Goal: Transaction & Acquisition: Purchase product/service

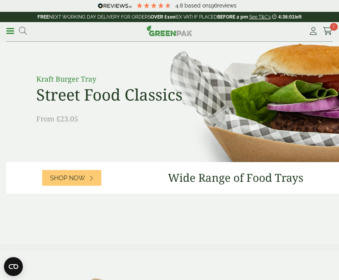
click at [87, 174] on link "Shop Now" at bounding box center [71, 178] width 59 height 16
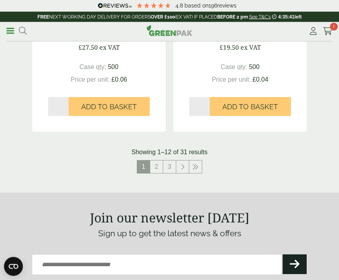
scroll to position [1561, 0]
click at [158, 165] on link "2" at bounding box center [156, 166] width 13 height 13
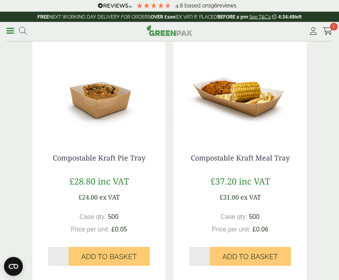
scroll to position [371, 0]
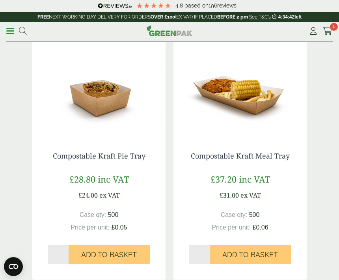
click at [328, 27] on icon at bounding box center [327, 31] width 10 height 8
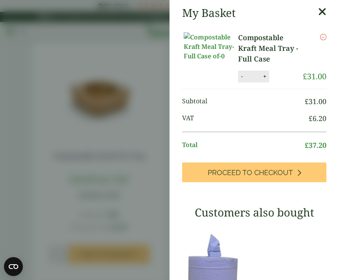
click at [321, 11] on icon at bounding box center [322, 11] width 8 height 11
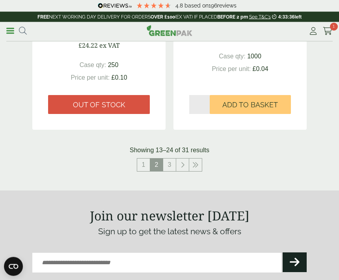
scroll to position [1555, 0]
click at [168, 163] on link "3" at bounding box center [169, 164] width 13 height 13
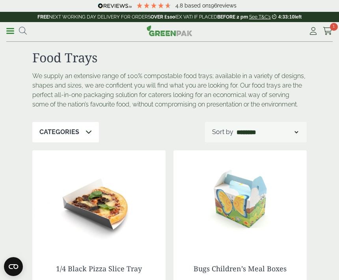
click at [12, 31] on span at bounding box center [10, 30] width 8 height 1
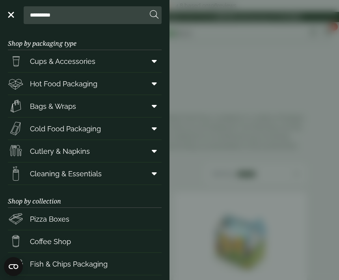
click at [147, 55] on span at bounding box center [153, 61] width 18 height 15
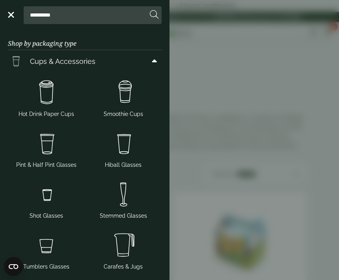
click at [126, 93] on img at bounding box center [123, 93] width 70 height 32
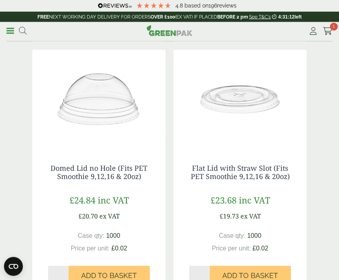
scroll to position [859, 0]
click at [115, 178] on link "Domed Lid no Hole (Fits PET Smoothie 9,12,16 & 20oz)" at bounding box center [98, 172] width 97 height 18
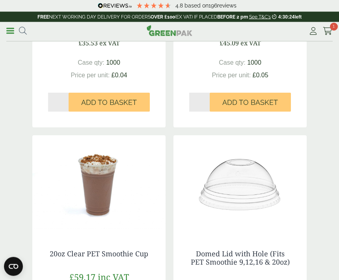
scroll to position [515, 0]
click at [6, 34] on link "Menu" at bounding box center [10, 30] width 8 height 8
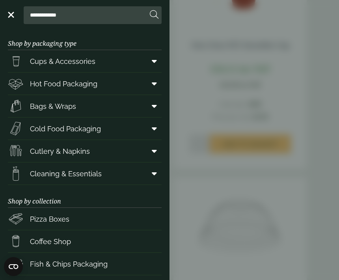
click at [149, 57] on span at bounding box center [153, 61] width 18 height 15
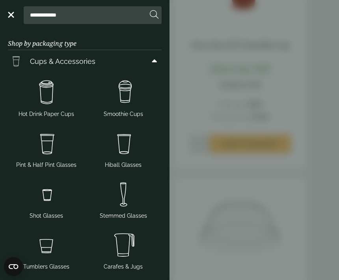
click at [46, 93] on img at bounding box center [46, 93] width 70 height 32
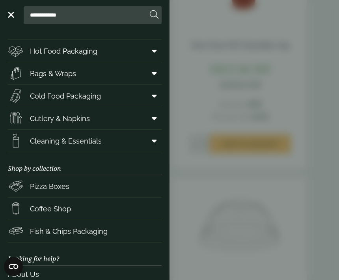
scroll to position [345, 0]
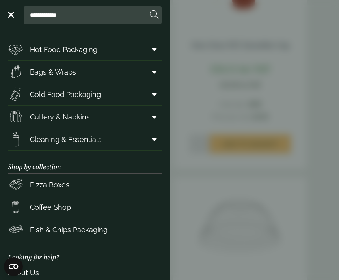
click at [153, 139] on icon at bounding box center [154, 139] width 5 height 8
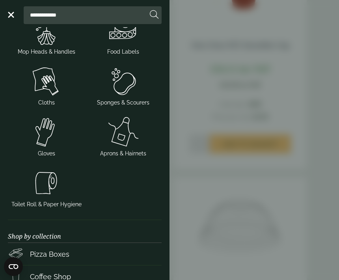
scroll to position [538, 0]
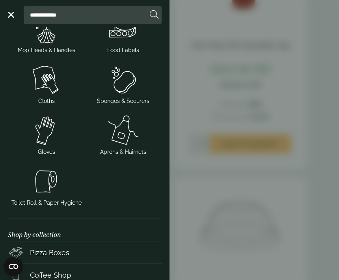
click at [51, 183] on img at bounding box center [46, 181] width 70 height 32
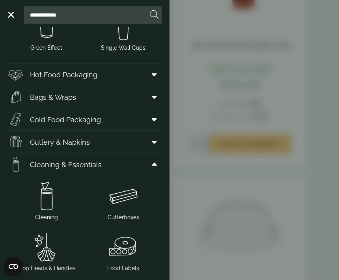
scroll to position [320, 0]
click at [157, 93] on span at bounding box center [153, 97] width 18 height 15
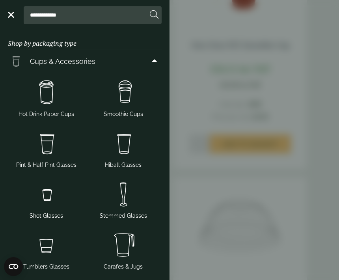
scroll to position [0, 0]
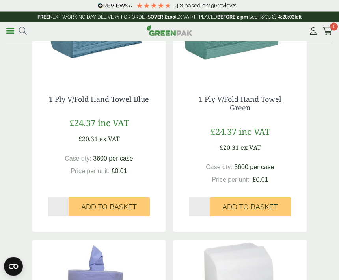
scroll to position [117, 0]
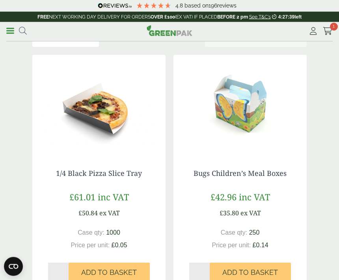
scroll to position [95, 0]
click at [7, 30] on span at bounding box center [10, 30] width 8 height 1
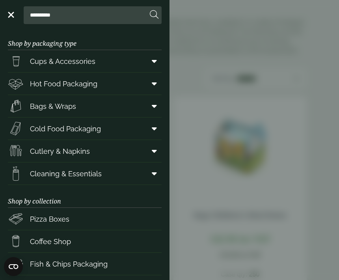
click at [155, 102] on icon at bounding box center [154, 106] width 5 height 8
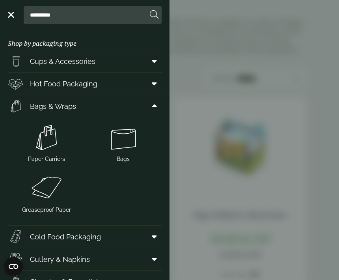
click at [50, 193] on img at bounding box center [46, 188] width 70 height 32
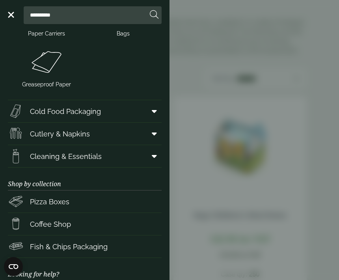
scroll to position [122, 0]
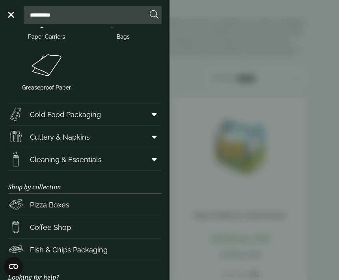
click at [10, 16] on link "Menu" at bounding box center [10, 14] width 8 height 8
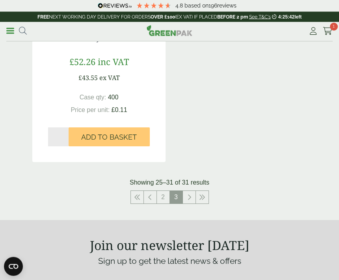
scroll to position [1006, 0]
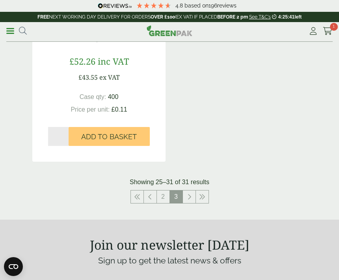
click at [159, 195] on link "2" at bounding box center [163, 196] width 13 height 13
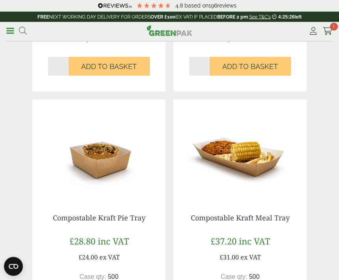
scroll to position [310, 0]
click at [8, 28] on link "Menu" at bounding box center [10, 30] width 8 height 8
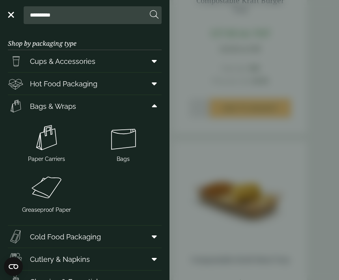
scroll to position [0, 0]
click at [156, 59] on icon at bounding box center [154, 61] width 5 height 8
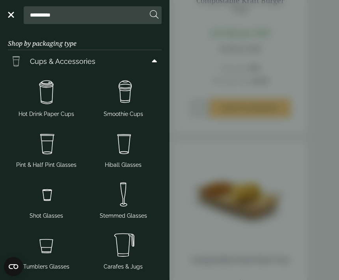
click at [52, 96] on img at bounding box center [46, 93] width 70 height 32
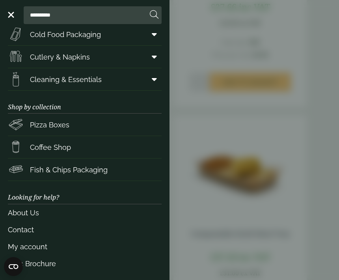
scroll to position [513, 0]
click at [11, 11] on link "Menu" at bounding box center [10, 14] width 8 height 8
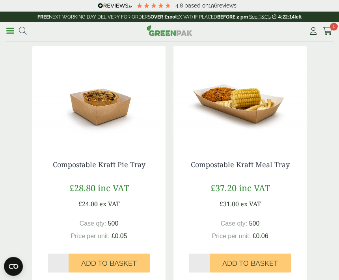
scroll to position [363, 0]
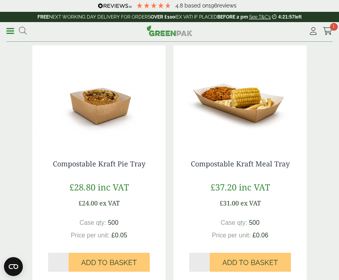
click at [329, 27] on icon at bounding box center [327, 31] width 10 height 8
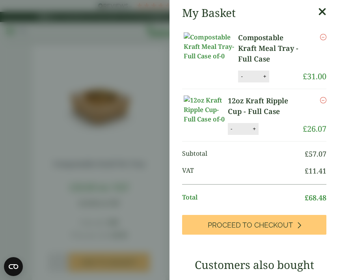
click at [261, 73] on button "+" at bounding box center [265, 76] width 8 height 7
type input "*"
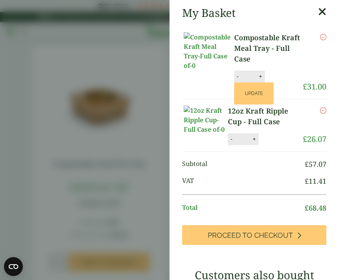
click at [237, 82] on button "Update" at bounding box center [253, 93] width 39 height 22
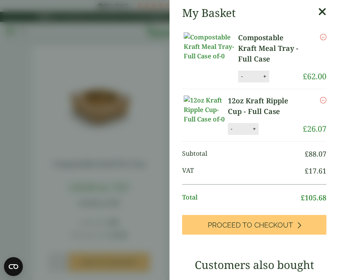
scroll to position [0, 0]
click at [291, 221] on span "Proceed to Checkout" at bounding box center [250, 225] width 85 height 9
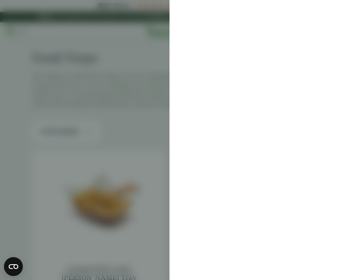
scroll to position [389, 0]
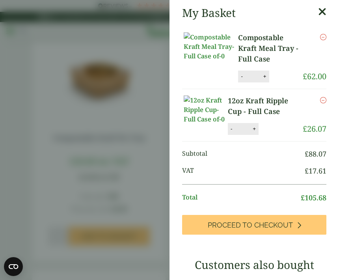
click at [319, 11] on icon at bounding box center [322, 11] width 8 height 11
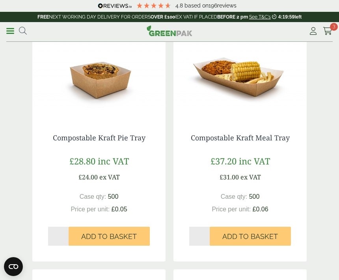
click at [327, 30] on icon at bounding box center [327, 31] width 10 height 8
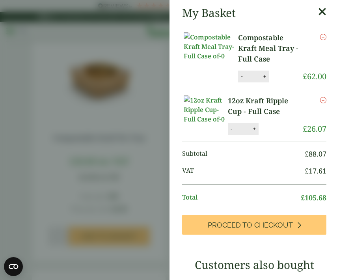
click at [298, 221] on icon at bounding box center [299, 224] width 4 height 7
click at [115, 163] on aside "My Basket Compostable Kraft Meal Tray - Full Case Compostable Kraft Meal Tray -…" at bounding box center [169, 140] width 339 height 280
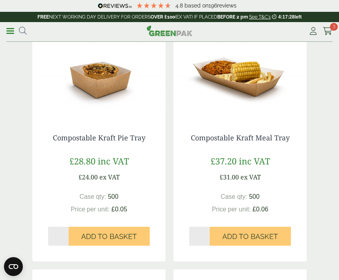
click at [9, 33] on link "Menu" at bounding box center [10, 30] width 8 height 8
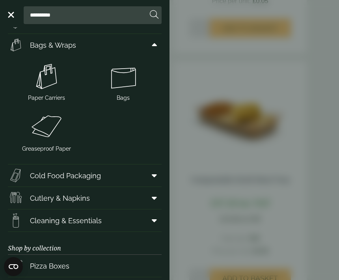
scroll to position [370, 0]
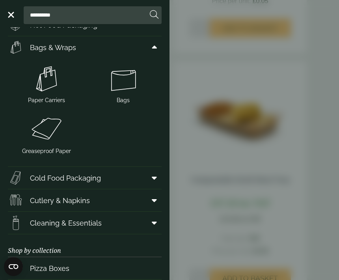
click at [48, 128] on img at bounding box center [46, 130] width 70 height 32
click at [13, 13] on link "Menu" at bounding box center [10, 14] width 8 height 8
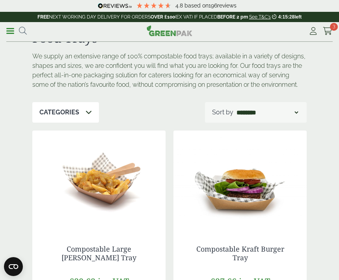
scroll to position [0, 0]
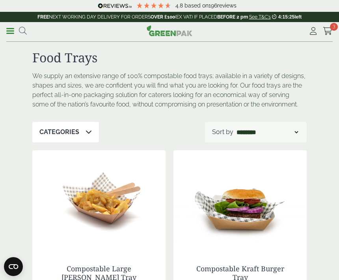
click at [11, 32] on link "Menu" at bounding box center [10, 30] width 8 height 8
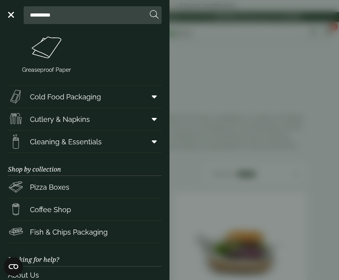
scroll to position [451, 0]
click at [152, 118] on icon at bounding box center [154, 119] width 5 height 8
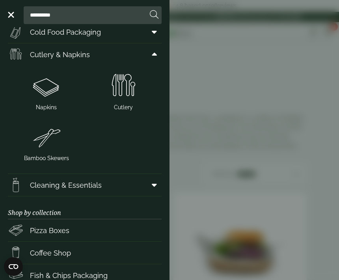
scroll to position [491, 0]
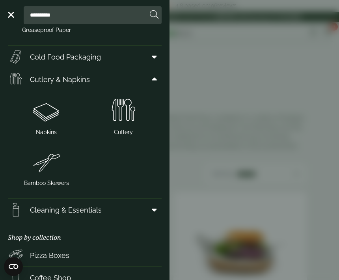
click at [129, 111] on img at bounding box center [123, 111] width 70 height 32
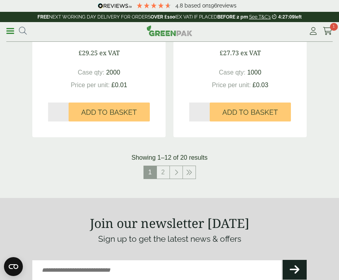
scroll to position [1530, 0]
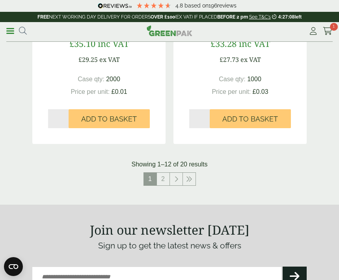
click at [160, 176] on link "2" at bounding box center [163, 178] width 13 height 13
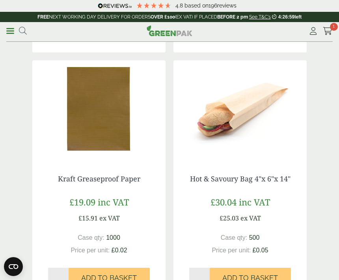
scroll to position [589, 0]
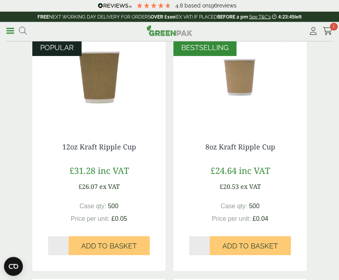
scroll to position [122, 0]
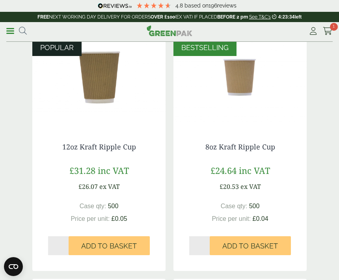
click at [78, 243] on button "Add to Basket" at bounding box center [109, 245] width 81 height 19
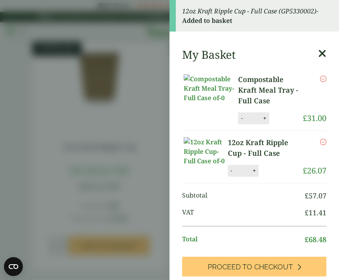
click at [322, 53] on icon at bounding box center [322, 53] width 8 height 11
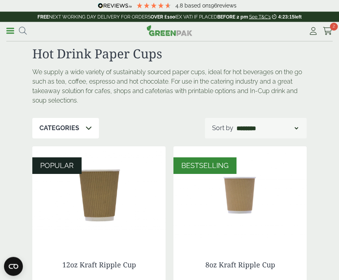
scroll to position [0, 0]
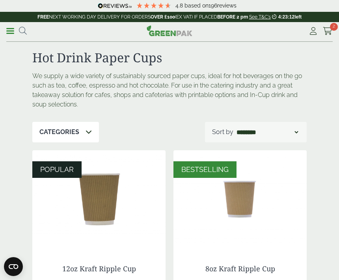
click at [331, 30] on icon at bounding box center [327, 31] width 10 height 8
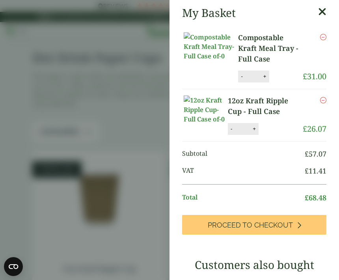
click at [320, 14] on icon at bounding box center [322, 11] width 8 height 11
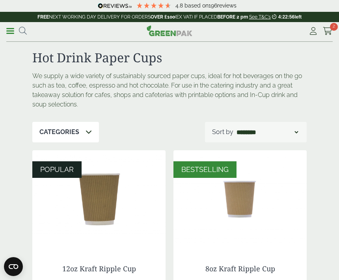
click at [8, 30] on span at bounding box center [10, 30] width 8 height 1
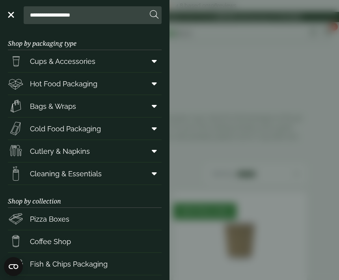
click at [10, 13] on link "Menu" at bounding box center [10, 14] width 8 height 8
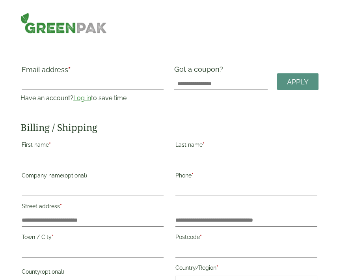
click at [56, 73] on label "Email address *" at bounding box center [93, 71] width 142 height 11
click at [56, 77] on input "Email address *" at bounding box center [93, 83] width 142 height 13
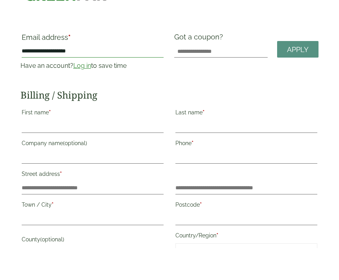
type input "**********"
click at [55, 152] on input "First name *" at bounding box center [93, 158] width 142 height 13
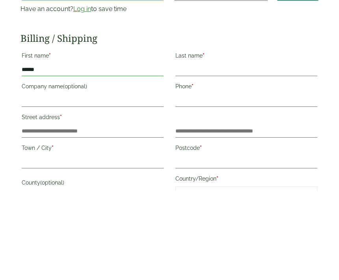
type input "*****"
click at [211, 152] on input "Last name *" at bounding box center [246, 158] width 142 height 13
type input "******"
click at [196, 183] on input "Phone *" at bounding box center [246, 189] width 142 height 13
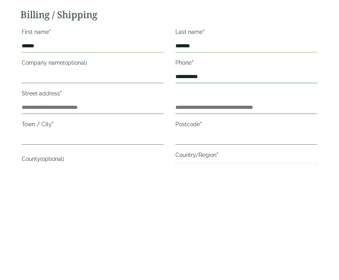
type input "**********"
click at [39, 214] on input "Street address *" at bounding box center [93, 220] width 142 height 13
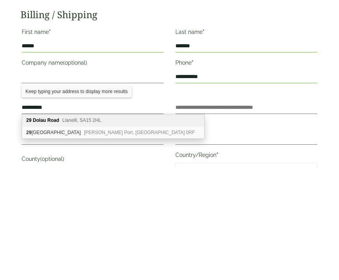
click at [107, 227] on div "29 Dolau Road Llanelli, SA15 2HL" at bounding box center [113, 233] width 182 height 12
type input "**********"
type input "********"
type input "**********"
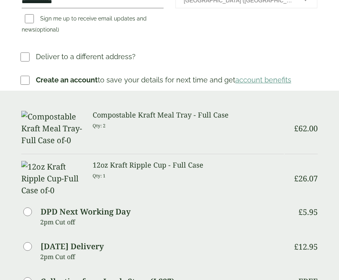
scroll to position [291, 0]
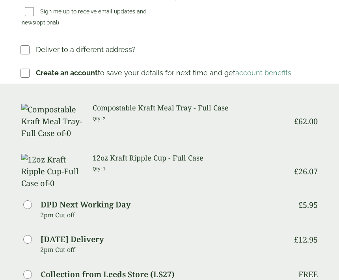
click at [206, 106] on h3 "Compostable Kraft Meal Tray - Full Case" at bounding box center [188, 108] width 191 height 9
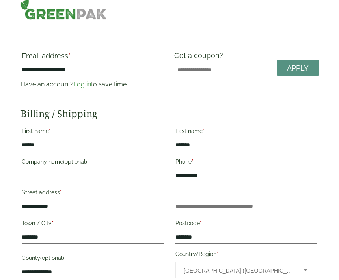
scroll to position [0, 0]
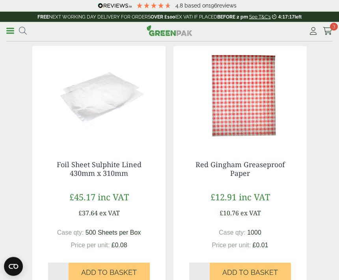
scroll to position [85, 0]
click at [246, 271] on span "Add to Basket" at bounding box center [250, 272] width 56 height 9
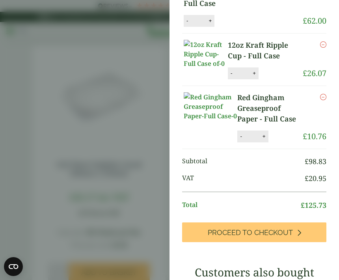
scroll to position [77, 0]
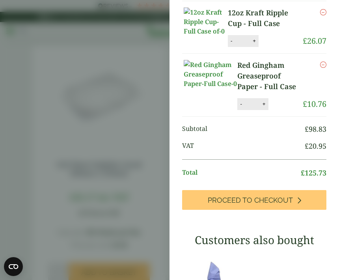
click at [298, 198] on icon at bounding box center [299, 199] width 4 height 7
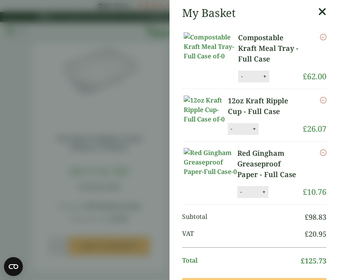
click at [109, 152] on aside "My Basket Compostable Kraft Meal Tray - Full Case Compostable Kraft Meal Tray -…" at bounding box center [169, 140] width 339 height 280
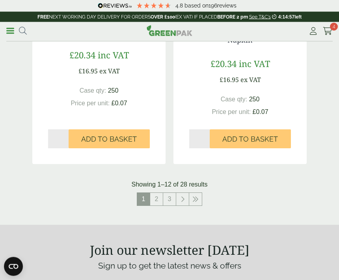
scroll to position [1470, 0]
click at [155, 196] on link "2" at bounding box center [156, 199] width 13 height 13
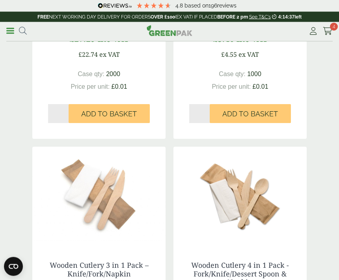
scroll to position [1228, 0]
click at [9, 33] on link "Menu" at bounding box center [10, 30] width 8 height 8
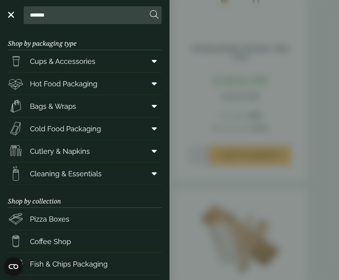
click at [154, 174] on icon at bounding box center [154, 173] width 5 height 8
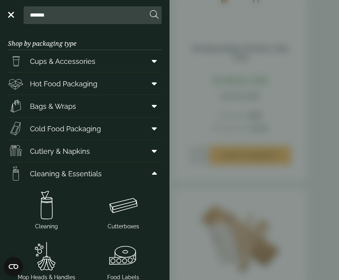
click at [143, 220] on img at bounding box center [123, 205] width 70 height 32
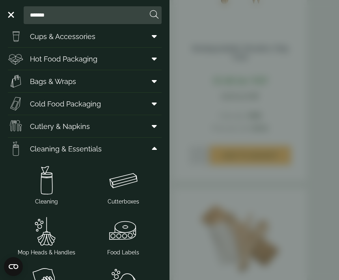
click at [152, 147] on icon at bounding box center [154, 149] width 5 height 8
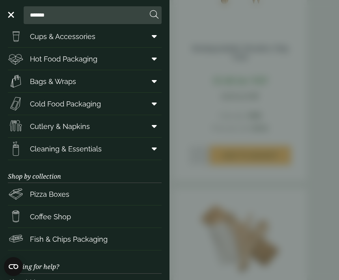
click at [152, 145] on icon at bounding box center [154, 149] width 5 height 8
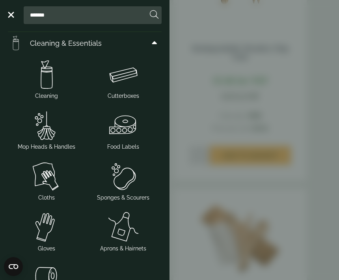
scroll to position [132, 0]
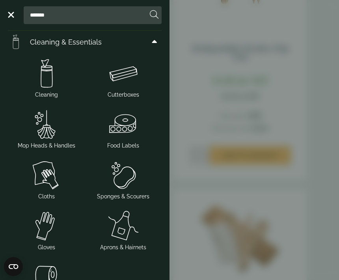
click at [128, 183] on img at bounding box center [123, 175] width 70 height 32
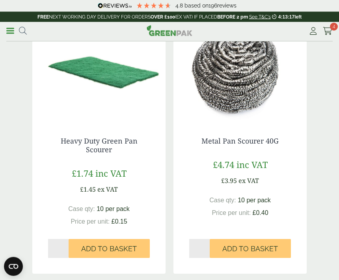
scroll to position [77, 0]
click at [328, 28] on icon at bounding box center [327, 31] width 10 height 8
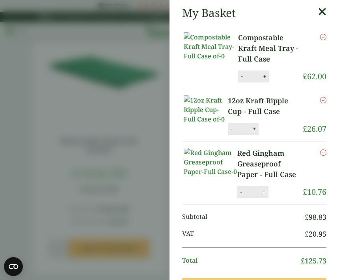
click at [114, 174] on aside "My Basket Compostable Kraft Meal Tray - Full Case Compostable Kraft Meal Tray -…" at bounding box center [169, 140] width 339 height 280
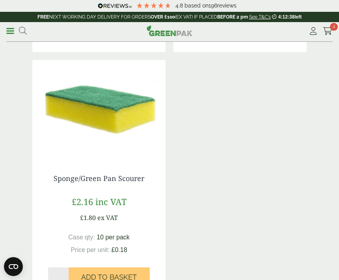
scroll to position [299, 0]
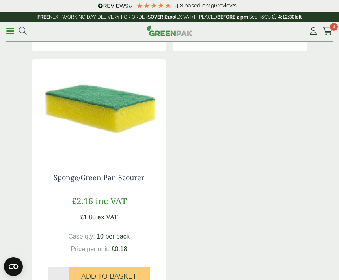
click at [117, 274] on span "Add to Basket" at bounding box center [109, 276] width 56 height 9
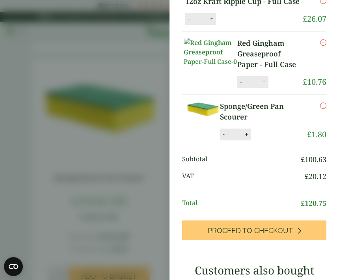
scroll to position [131, 0]
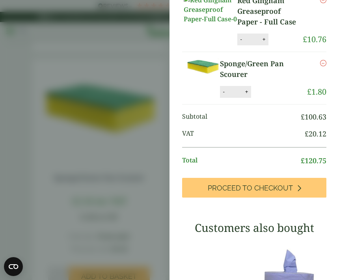
click at [297, 191] on icon at bounding box center [299, 187] width 4 height 7
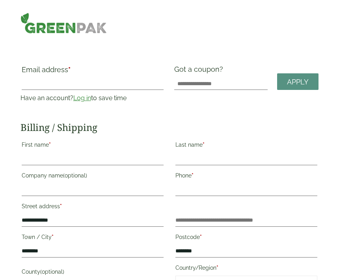
click at [60, 152] on label "First name *" at bounding box center [93, 145] width 142 height 13
click at [60, 152] on input "First name *" at bounding box center [93, 158] width 142 height 13
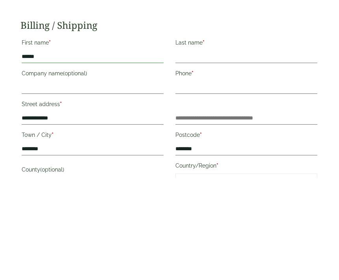
type input "*****"
click at [216, 152] on input "Last name *" at bounding box center [246, 158] width 142 height 13
type input "******"
click at [209, 170] on label "Phone *" at bounding box center [246, 176] width 142 height 13
click at [209, 183] on input "Phone *" at bounding box center [246, 189] width 142 height 13
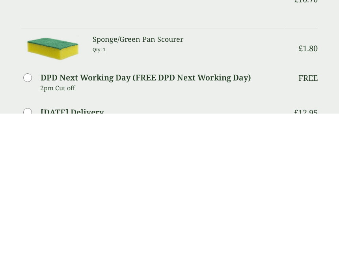
scroll to position [361, 0]
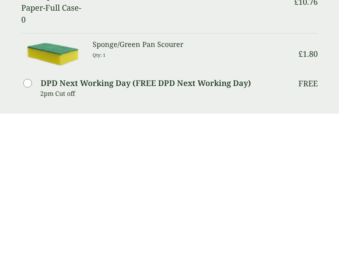
type input "**********"
click at [208, 245] on label "DPD Next Working Day (FREE DPD Next Working Day)" at bounding box center [146, 249] width 210 height 8
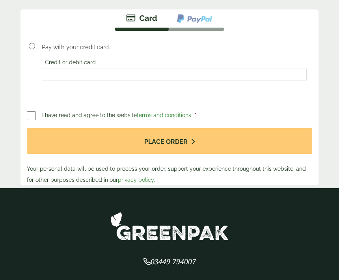
scroll to position [747, 0]
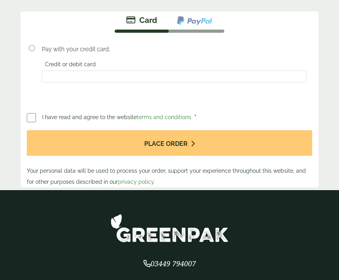
click at [205, 137] on button "Place order" at bounding box center [169, 143] width 285 height 26
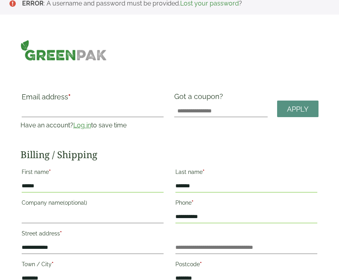
scroll to position [0, 0]
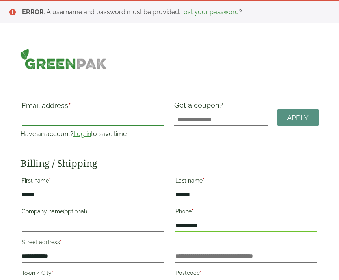
click at [39, 115] on input "Email address *" at bounding box center [93, 119] width 142 height 13
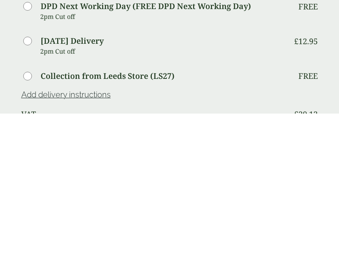
scroll to position [476, 0]
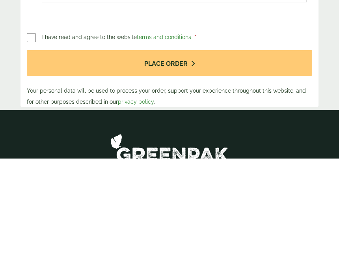
type input "**********"
click at [197, 171] on button "Place order" at bounding box center [169, 184] width 285 height 26
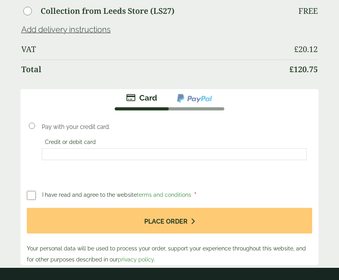
scroll to position [706, 0]
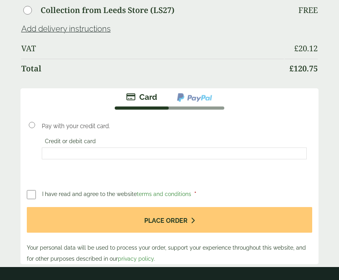
click at [187, 217] on button "Place order" at bounding box center [169, 220] width 285 height 26
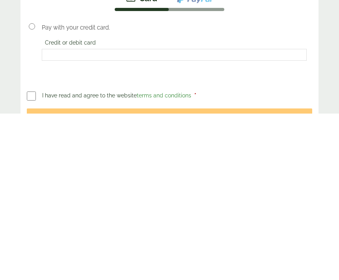
scroll to position [639, 0]
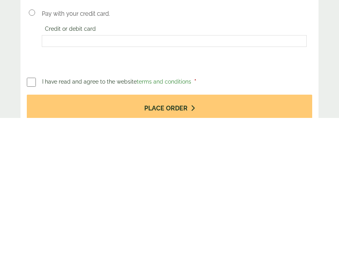
click at [200, 256] on button "Place order" at bounding box center [169, 269] width 285 height 26
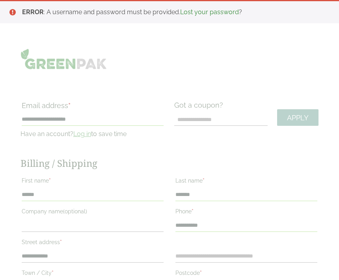
scroll to position [26, 0]
